Goal: Task Accomplishment & Management: Use online tool/utility

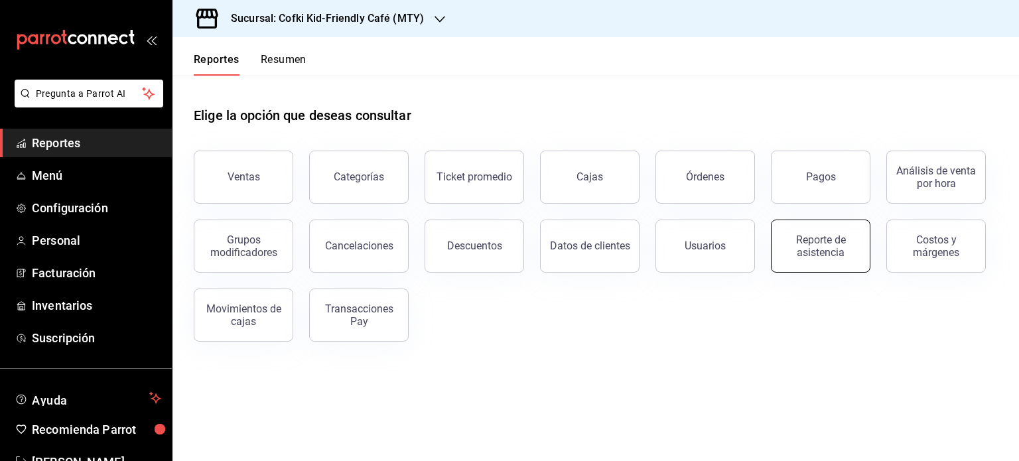
click at [836, 245] on div "Reporte de asistencia" at bounding box center [820, 245] width 82 height 25
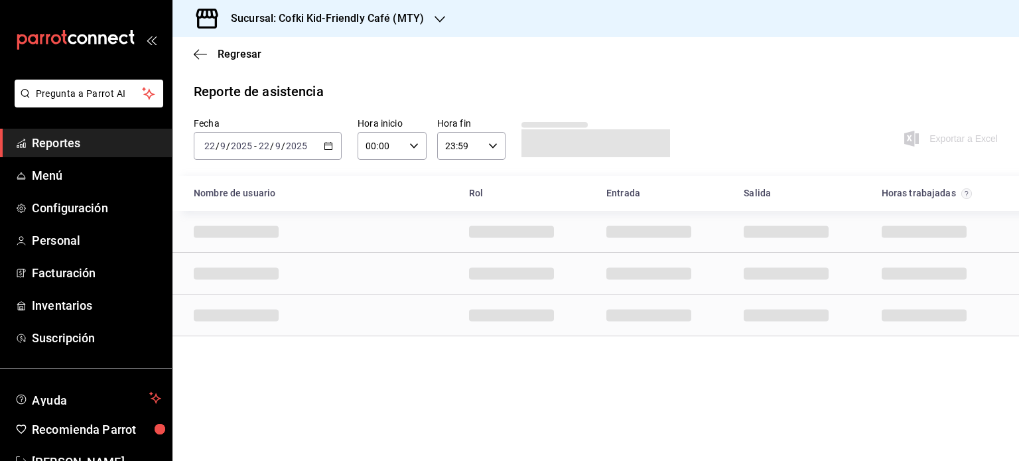
click at [334, 148] on div "[DATE] [DATE] - [DATE] [DATE]" at bounding box center [268, 146] width 148 height 28
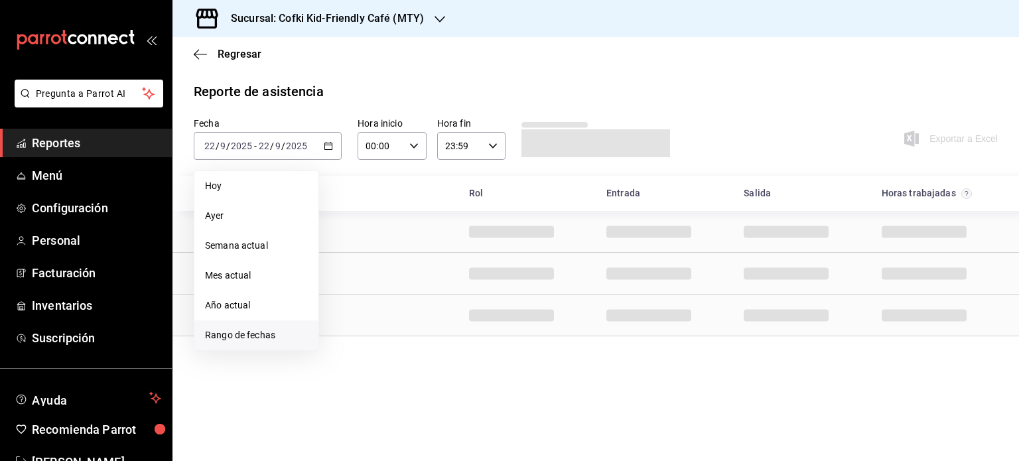
click at [291, 336] on span "Rango de fechas" at bounding box center [256, 335] width 103 height 14
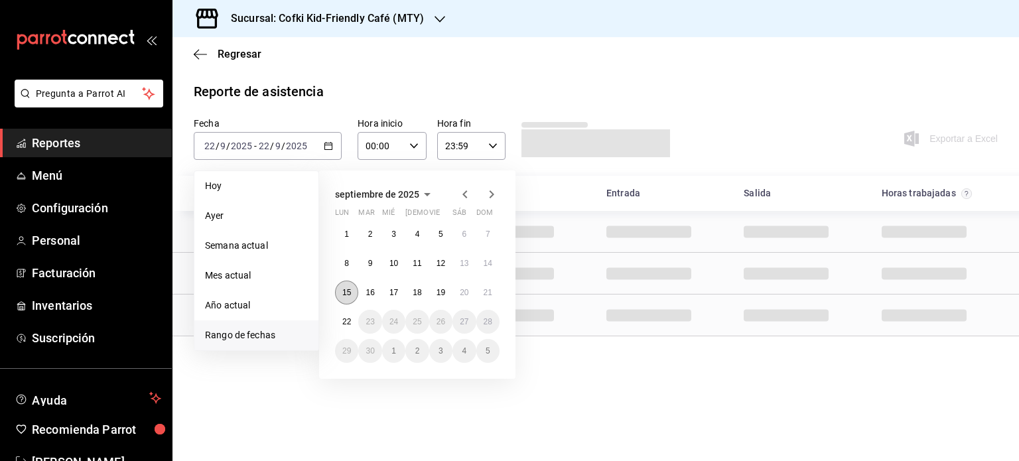
click at [340, 285] on button "15" at bounding box center [346, 293] width 23 height 24
click at [486, 287] on button "21" at bounding box center [487, 293] width 23 height 24
click at [338, 295] on button "15" at bounding box center [346, 293] width 23 height 24
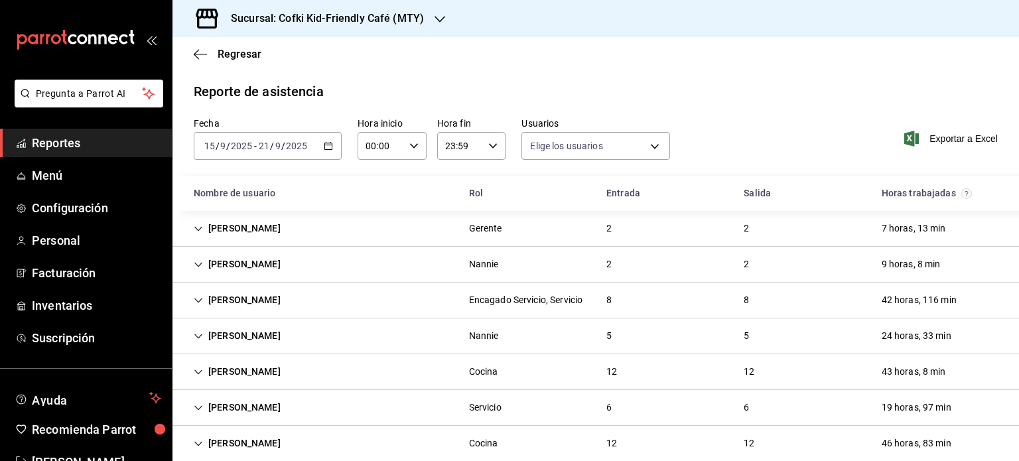
type input "f12cc0c2-6705-4469-b8e1-8791e53b7ea4,99d2542c-51fb-4dd8-9eb8-b16c94f34098,9d806…"
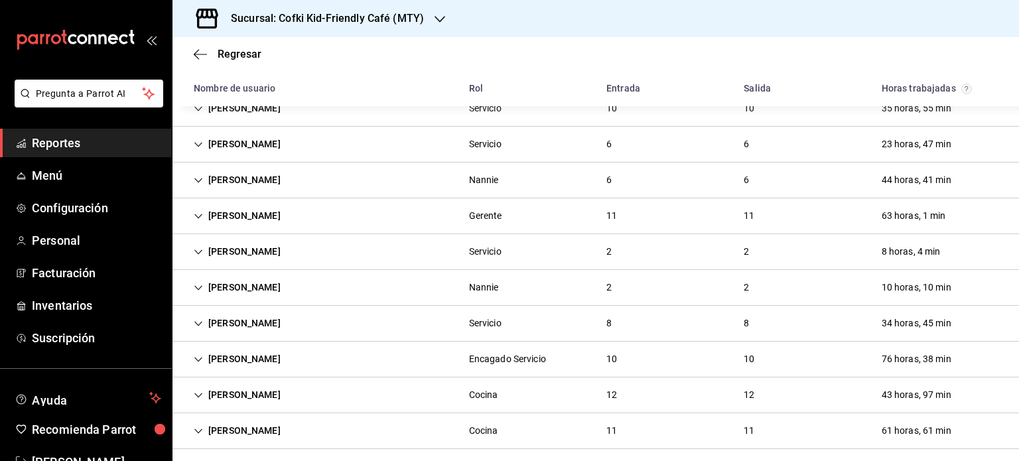
scroll to position [427, 0]
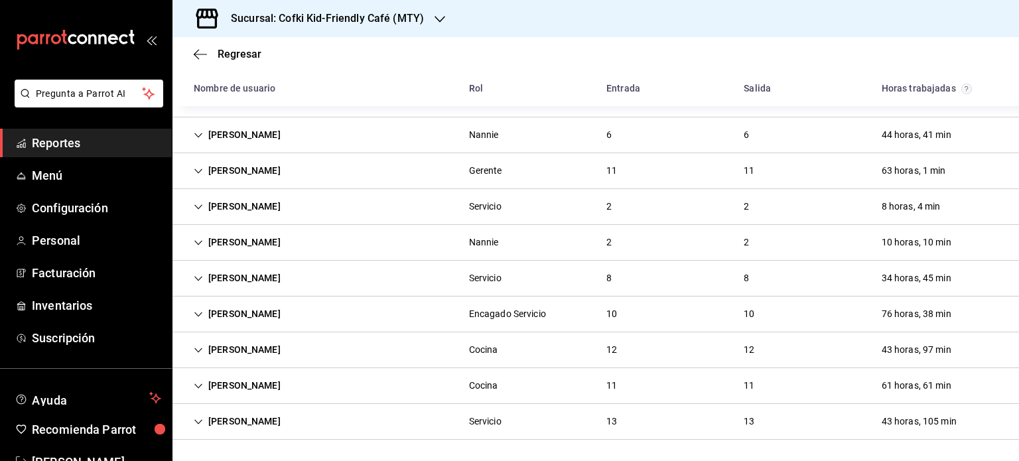
click at [401, 390] on div "[PERSON_NAME] 11 11 61 horas, 61 min" at bounding box center [595, 386] width 846 height 36
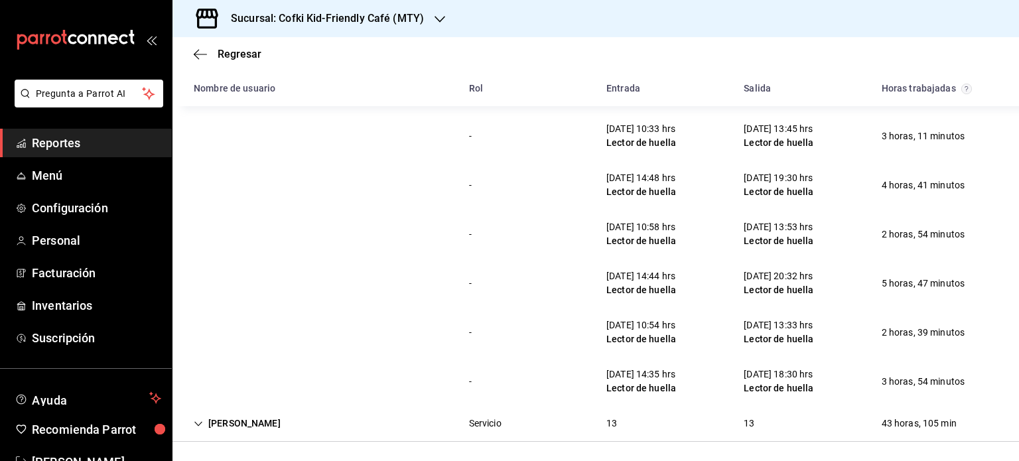
scroll to position [966, 0]
click at [645, 195] on div "Lector de huella" at bounding box center [641, 190] width 70 height 14
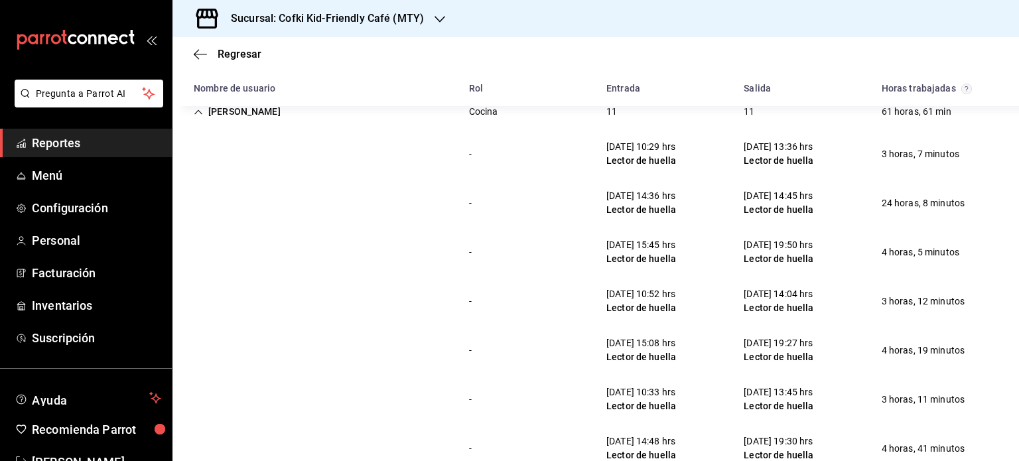
scroll to position [690, 0]
click at [261, 121] on div "[PERSON_NAME]" at bounding box center [237, 111] width 108 height 25
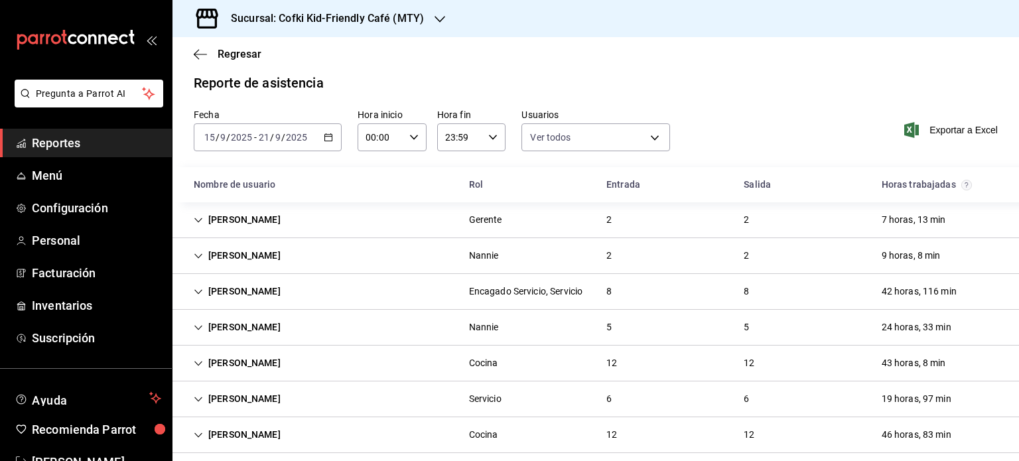
scroll to position [0, 0]
